Goal: Transaction & Acquisition: Purchase product/service

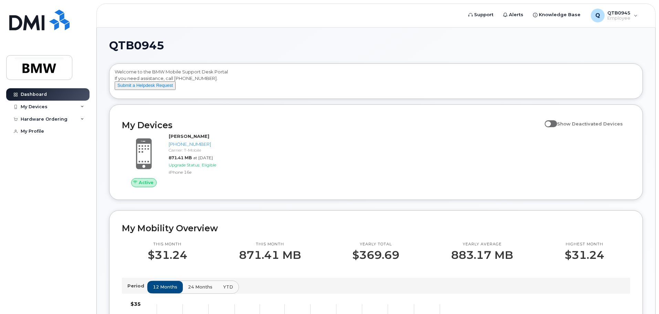
click at [557, 127] on span at bounding box center [550, 123] width 12 height 7
click at [550, 123] on input "Show Deactivated Devices" at bounding box center [547, 120] width 6 height 6
checkbox input "true"
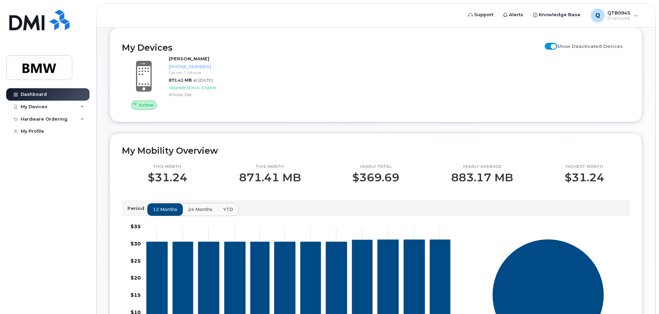
scroll to position [103, 0]
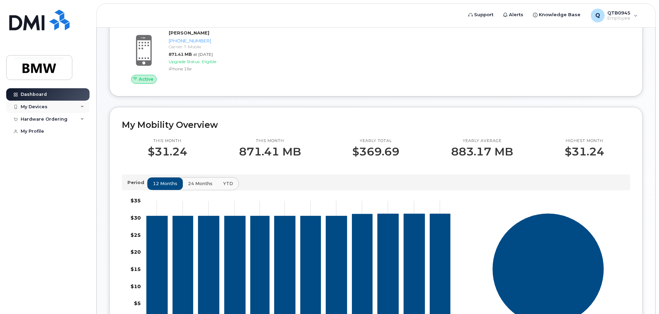
click at [74, 107] on div "My Devices" at bounding box center [47, 106] width 83 height 12
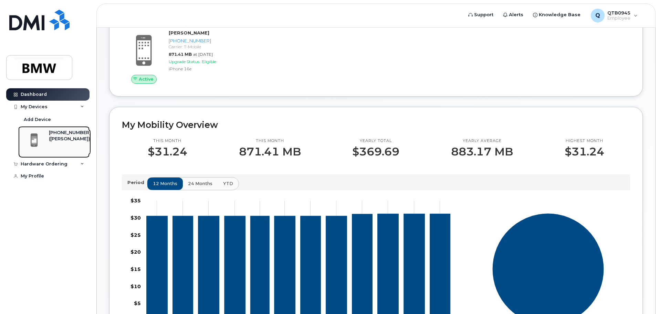
click at [72, 142] on div "([PERSON_NAME])" at bounding box center [70, 139] width 42 height 6
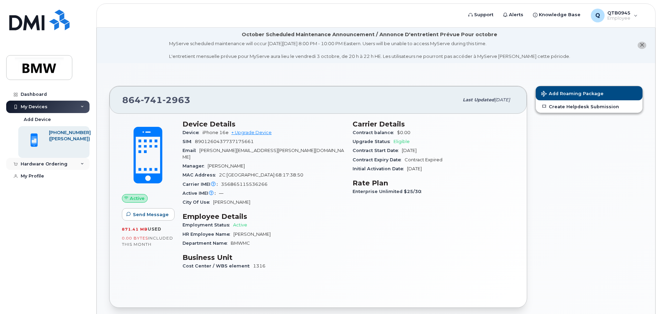
click at [54, 165] on div "Hardware Ordering" at bounding box center [44, 164] width 47 height 6
click at [85, 165] on div "Hardware Ordering" at bounding box center [47, 164] width 83 height 12
click at [84, 164] on div "Hardware Ordering" at bounding box center [47, 164] width 83 height 12
click at [61, 164] on div "Hardware Ordering" at bounding box center [44, 164] width 47 height 6
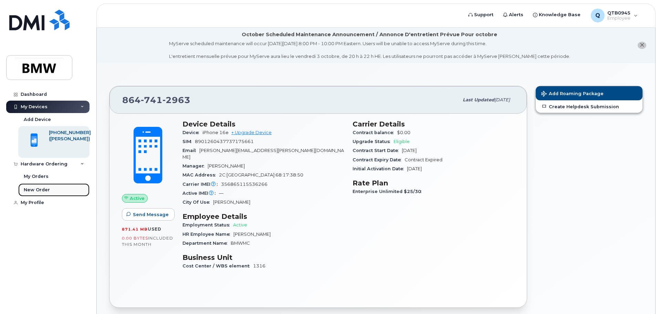
click at [45, 190] on div "New Order" at bounding box center [37, 190] width 26 height 6
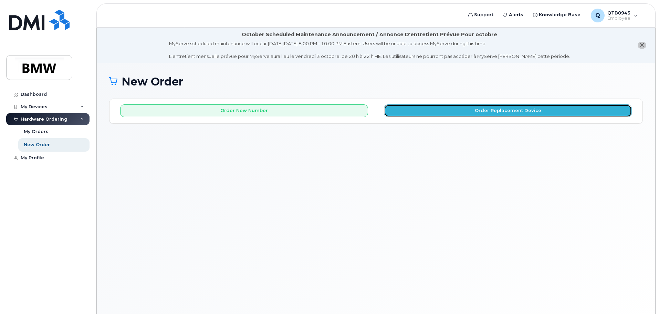
click at [435, 112] on button "Order Replacement Device" at bounding box center [508, 110] width 248 height 13
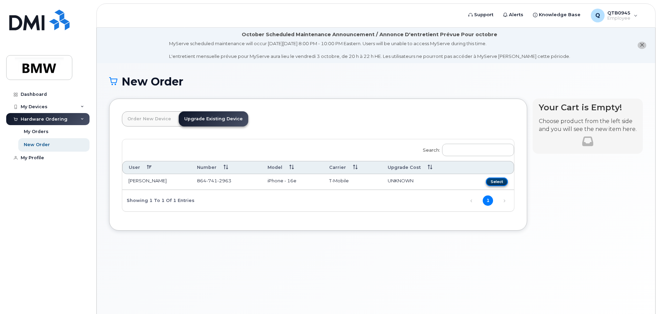
click at [504, 182] on button "Select" at bounding box center [497, 181] width 22 height 9
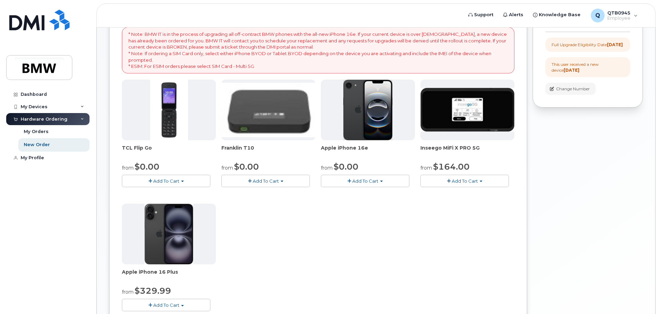
scroll to position [103, 0]
